Goal: Communication & Community: Connect with others

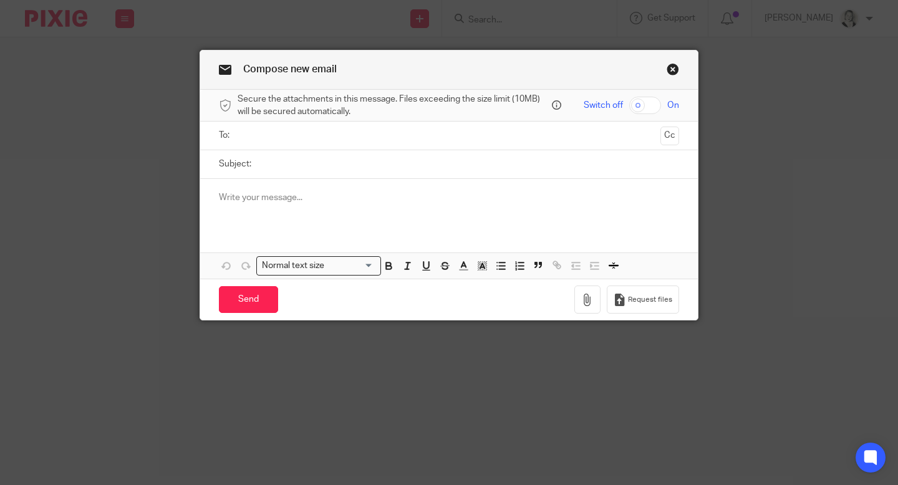
click at [311, 128] on input "text" at bounding box center [448, 135] width 413 height 14
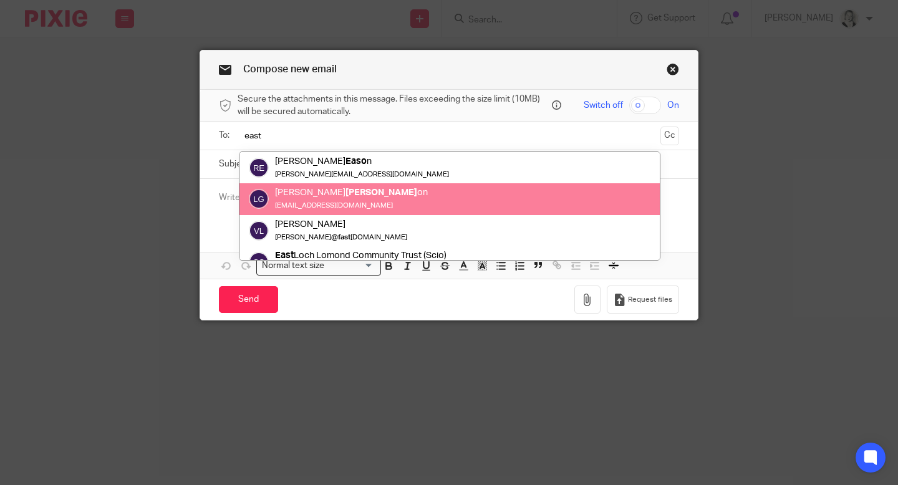
scroll to position [36, 0]
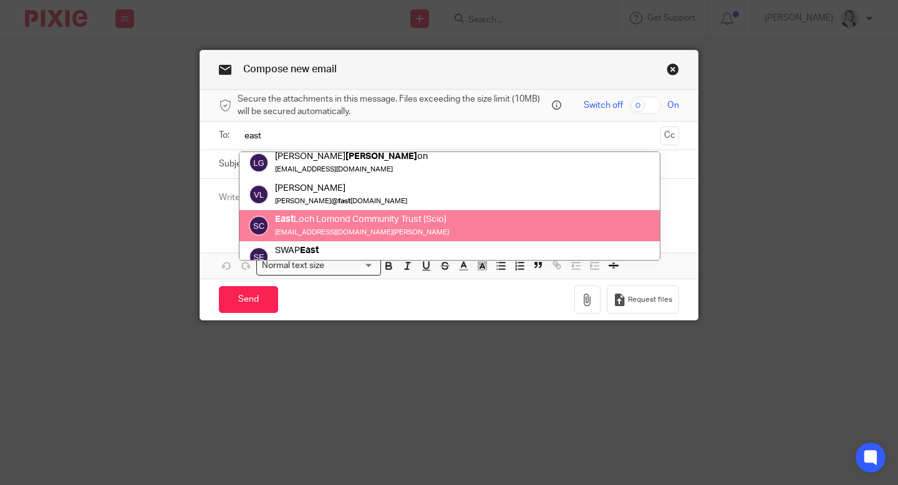
type input "east"
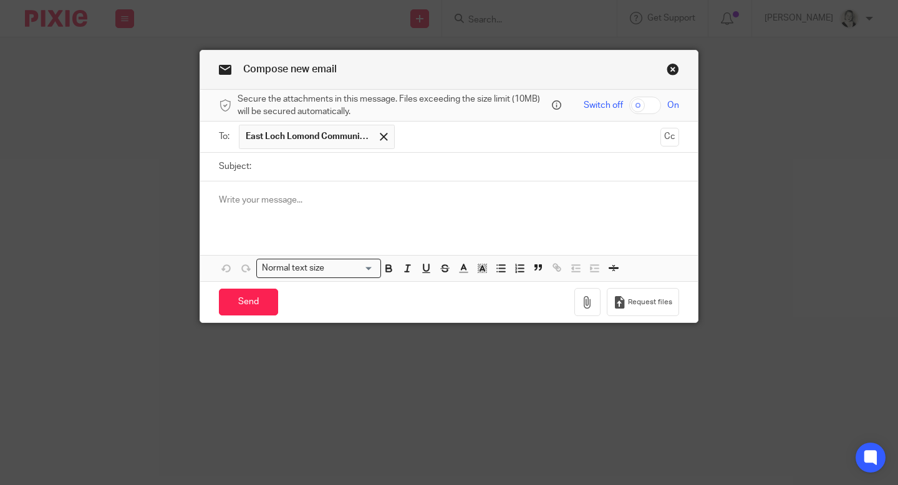
click at [340, 138] on span "East Loch Lomond Community Trust (Scio)" at bounding box center [308, 136] width 125 height 12
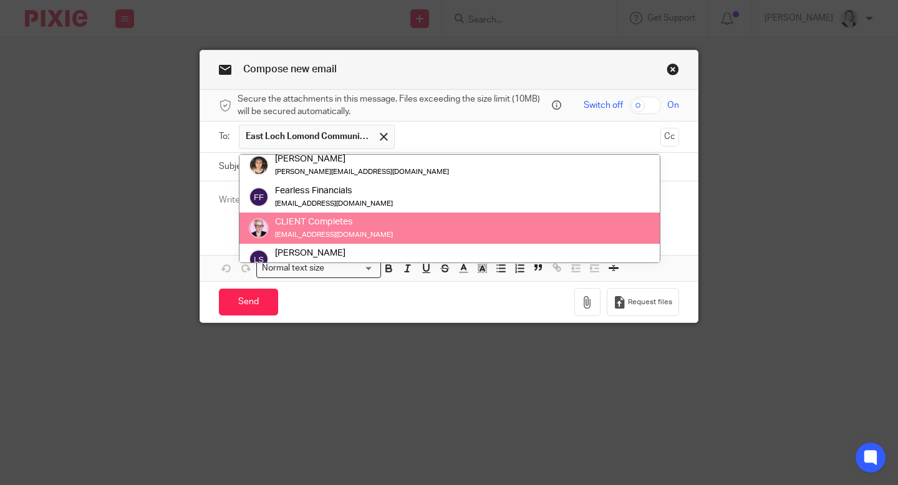
scroll to position [0, 0]
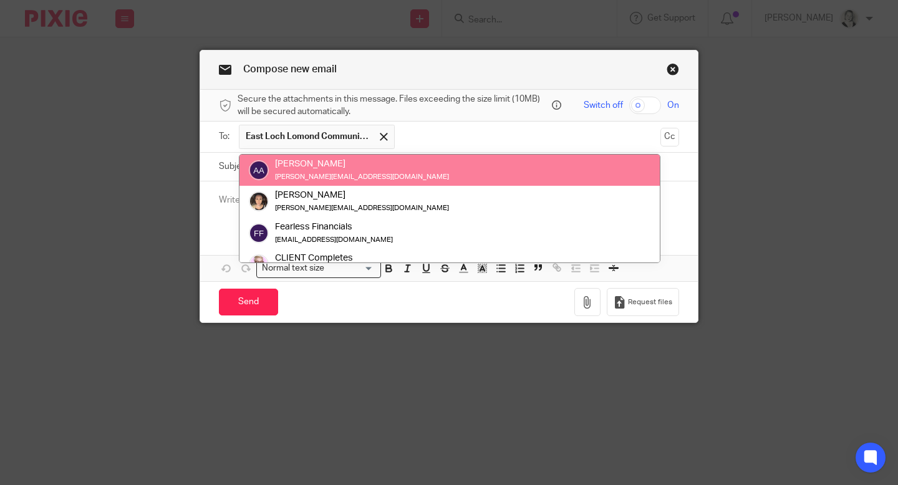
click at [273, 139] on span "East Loch Lomond Community Trust (Scio)" at bounding box center [308, 136] width 125 height 12
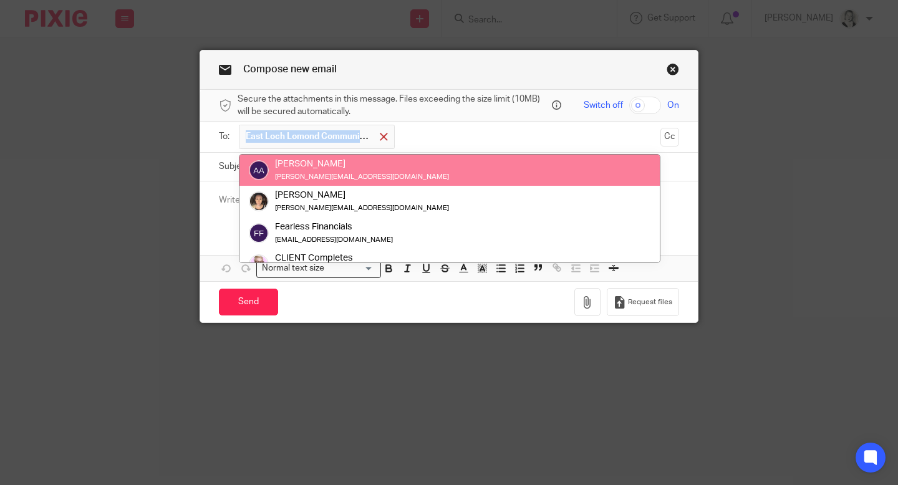
click at [385, 139] on span at bounding box center [384, 137] width 8 height 8
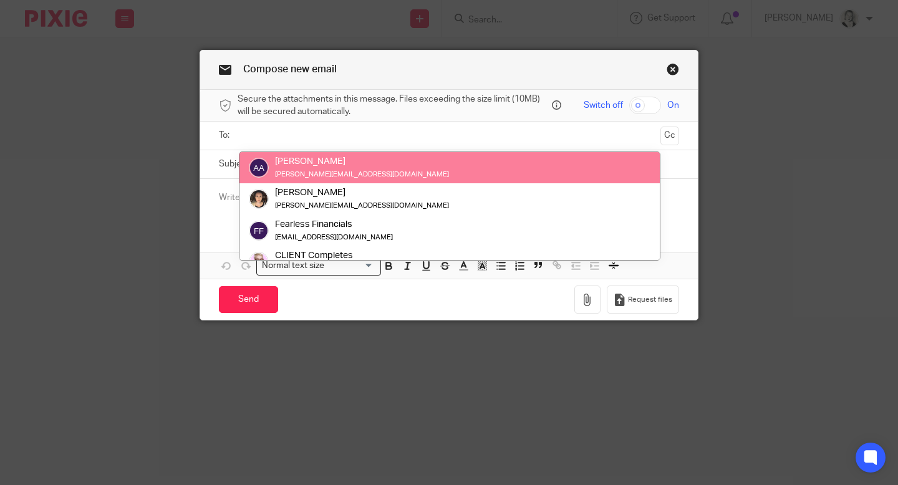
click at [385, 139] on input "text" at bounding box center [448, 135] width 413 height 14
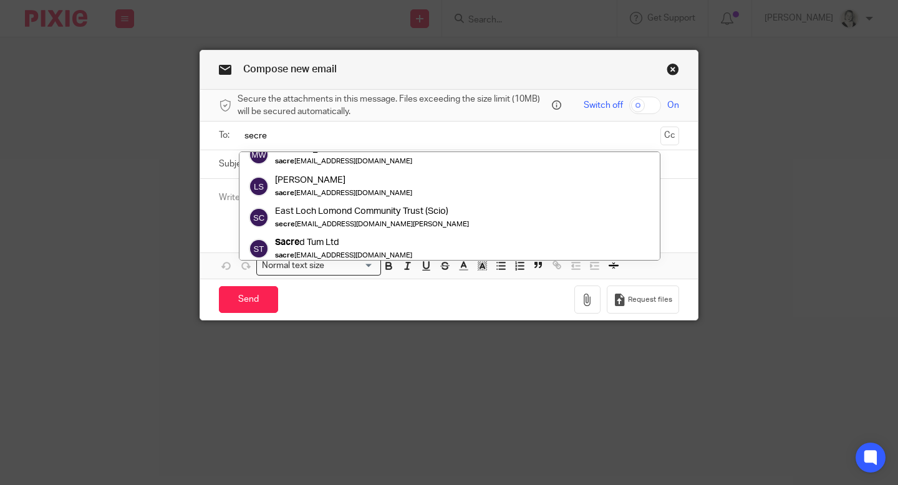
scroll to position [49, 0]
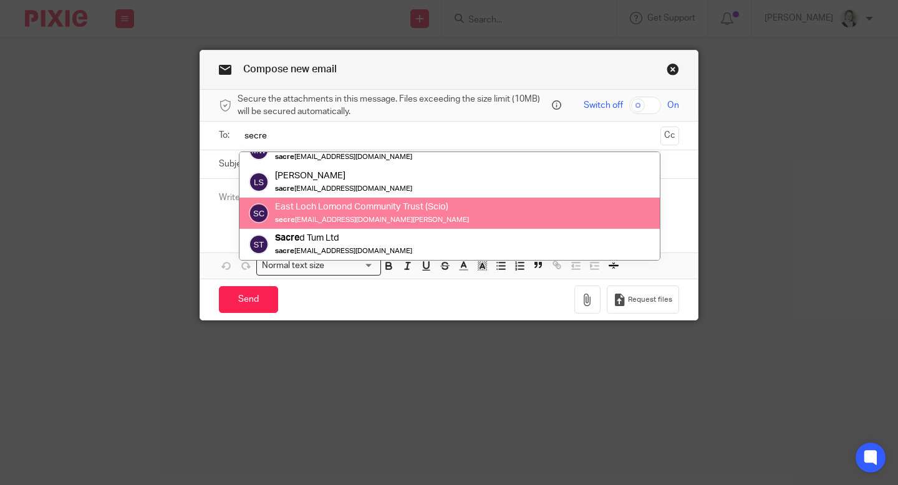
type input "secre"
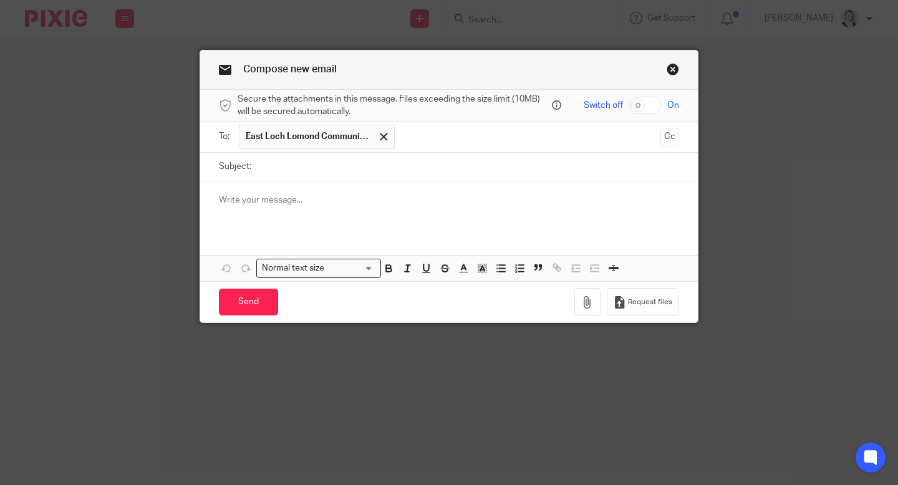
drag, startPoint x: 348, startPoint y: 219, endPoint x: 296, endPoint y: 213, distance: 52.7
click at [302, 145] on span "East Loch Lomond Community Trust (Scio)" at bounding box center [317, 137] width 156 height 24
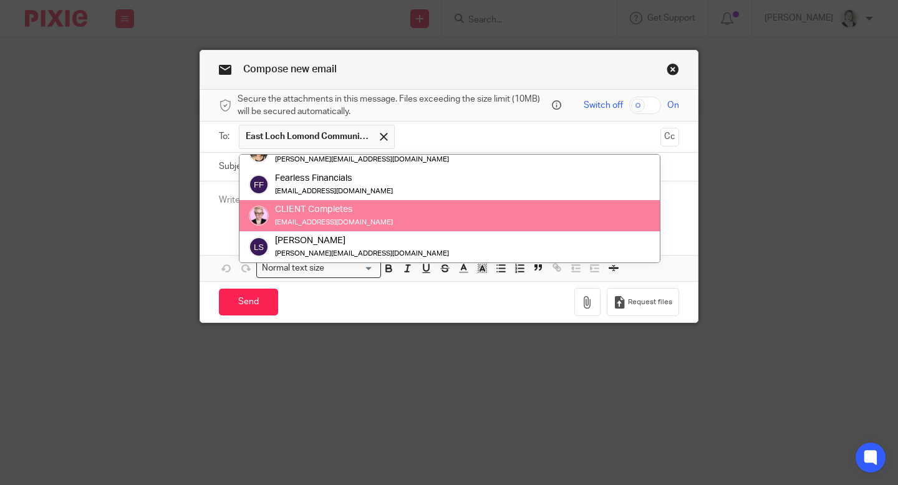
scroll to position [31, 0]
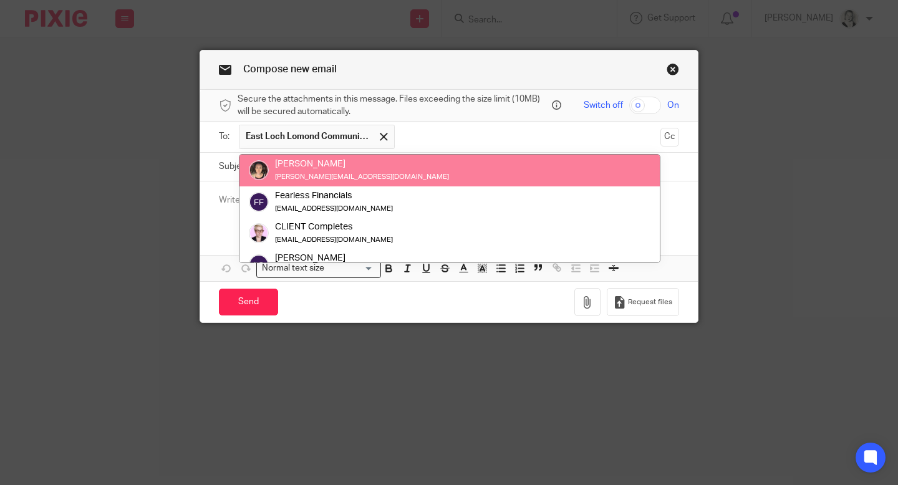
click at [188, 282] on div "Compose new email Secure the attachments in this message. Files exceeding the s…" at bounding box center [449, 242] width 898 height 485
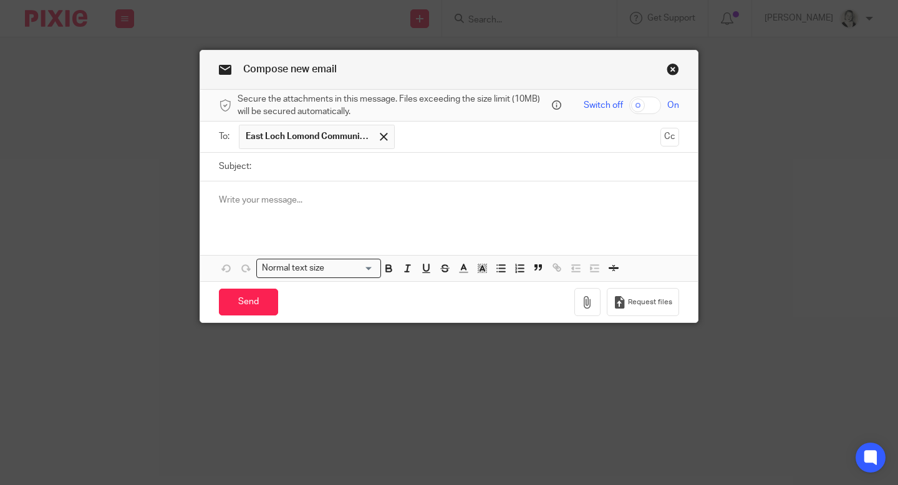
click at [677, 70] on link "Close this dialog window" at bounding box center [672, 71] width 12 height 17
